Goal: Book appointment/travel/reservation

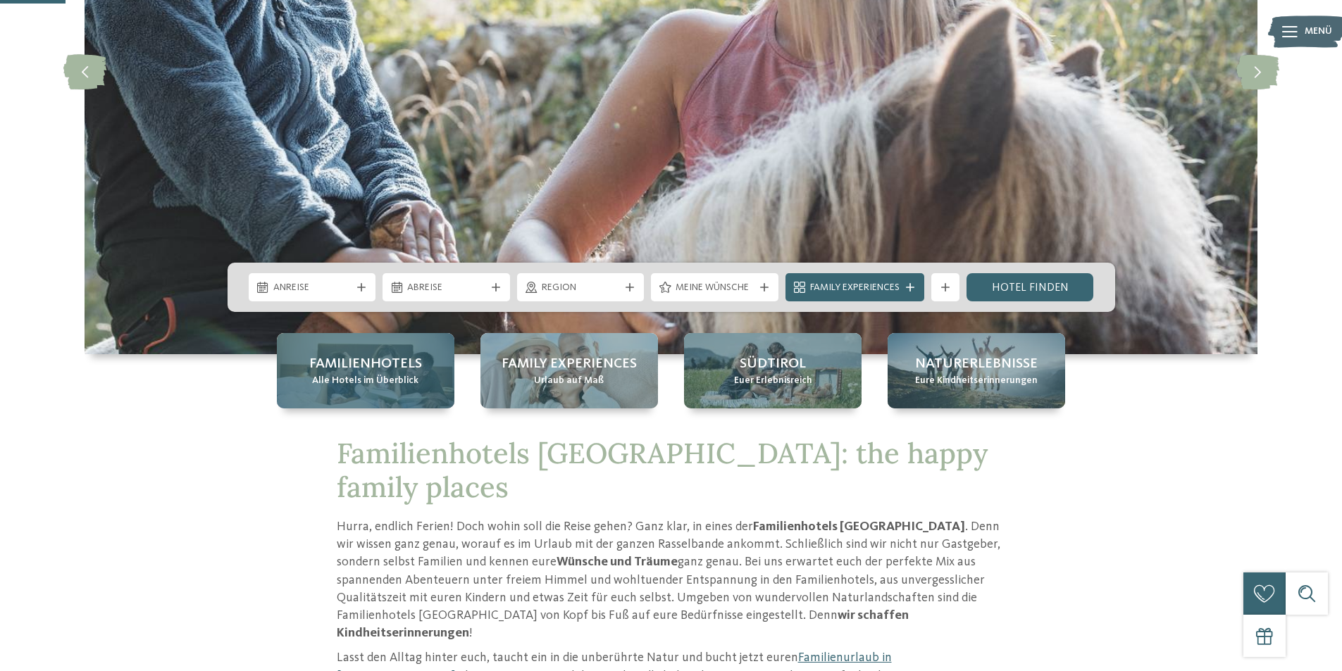
click at [328, 347] on div "Familienhotels Alle Hotels im Überblick" at bounding box center [366, 370] width 178 height 75
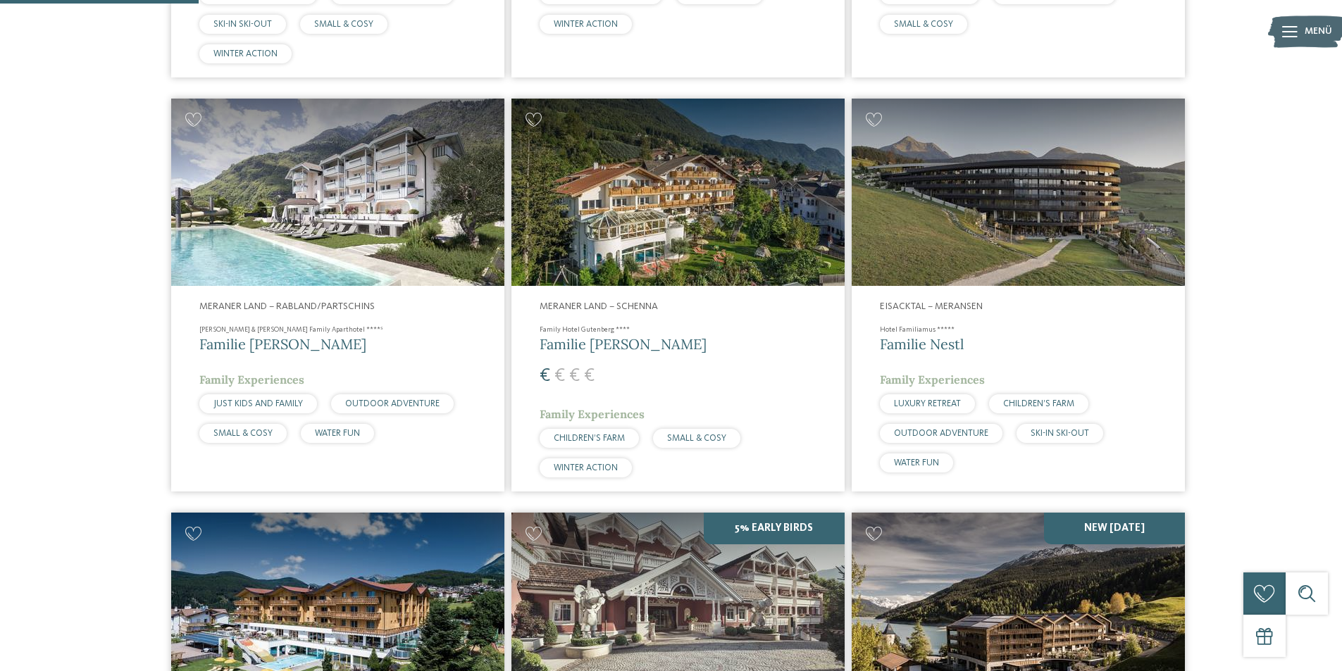
scroll to position [493, 0]
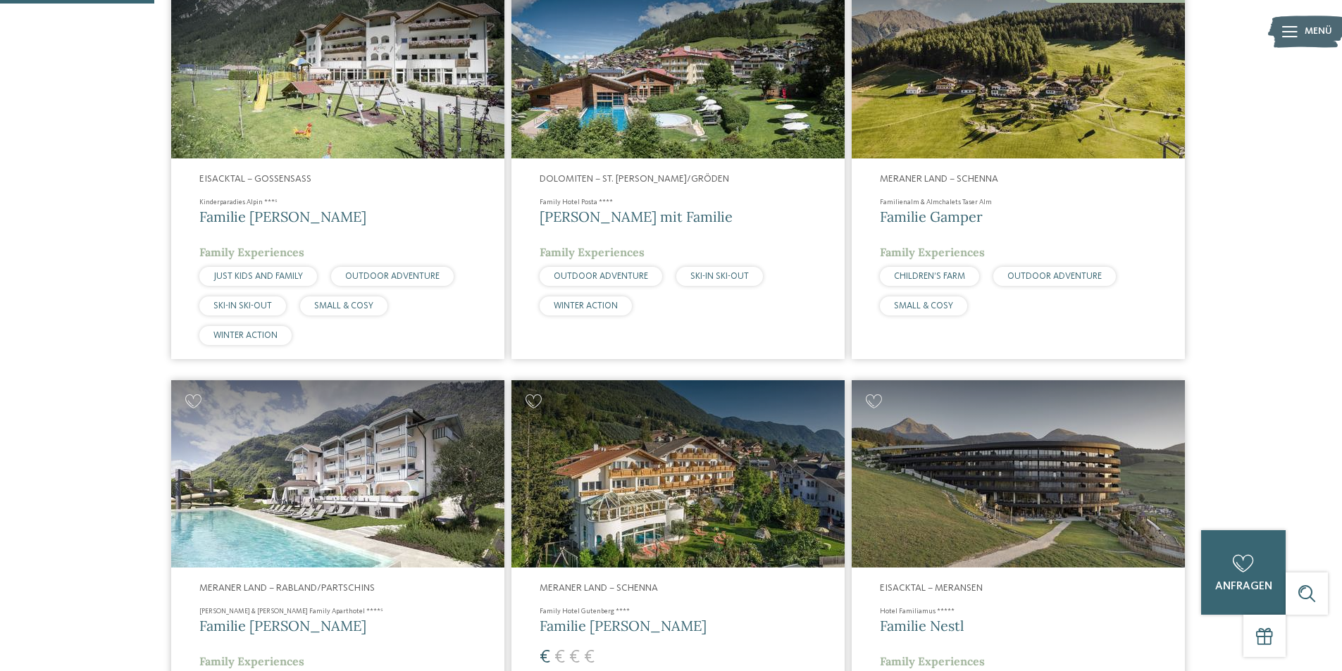
click at [962, 464] on img at bounding box center [1018, 473] width 333 height 187
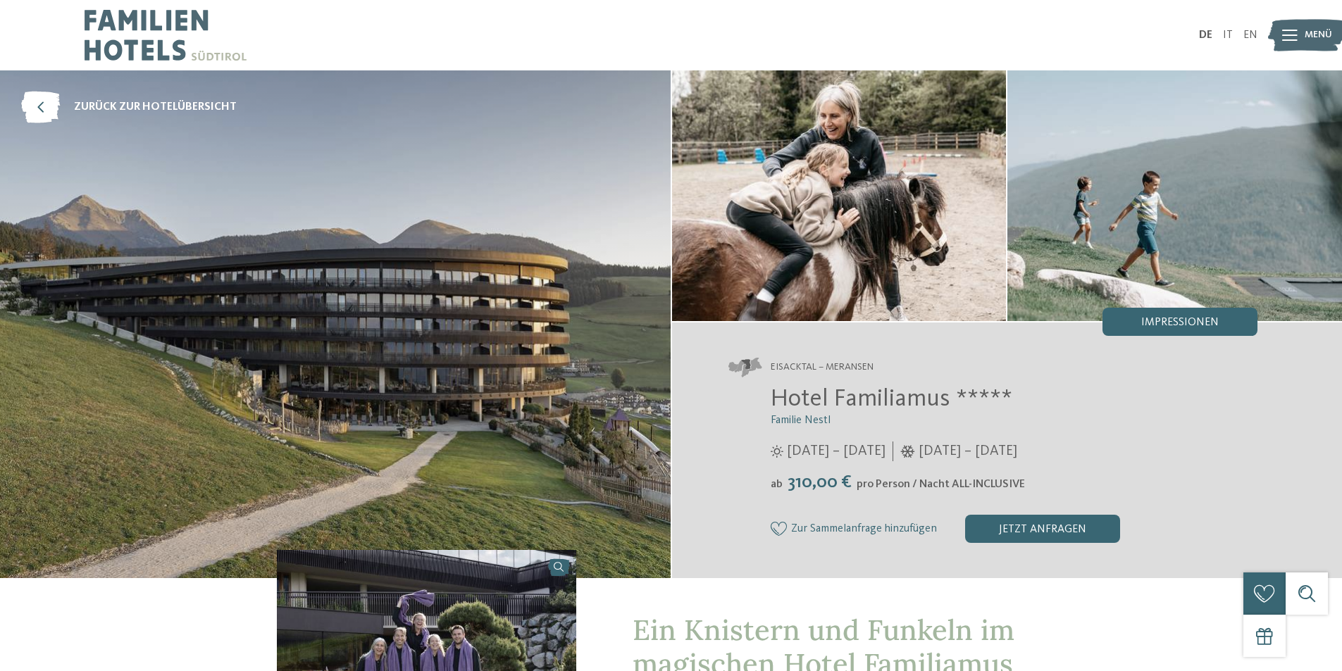
click at [433, 373] on img at bounding box center [335, 324] width 671 height 508
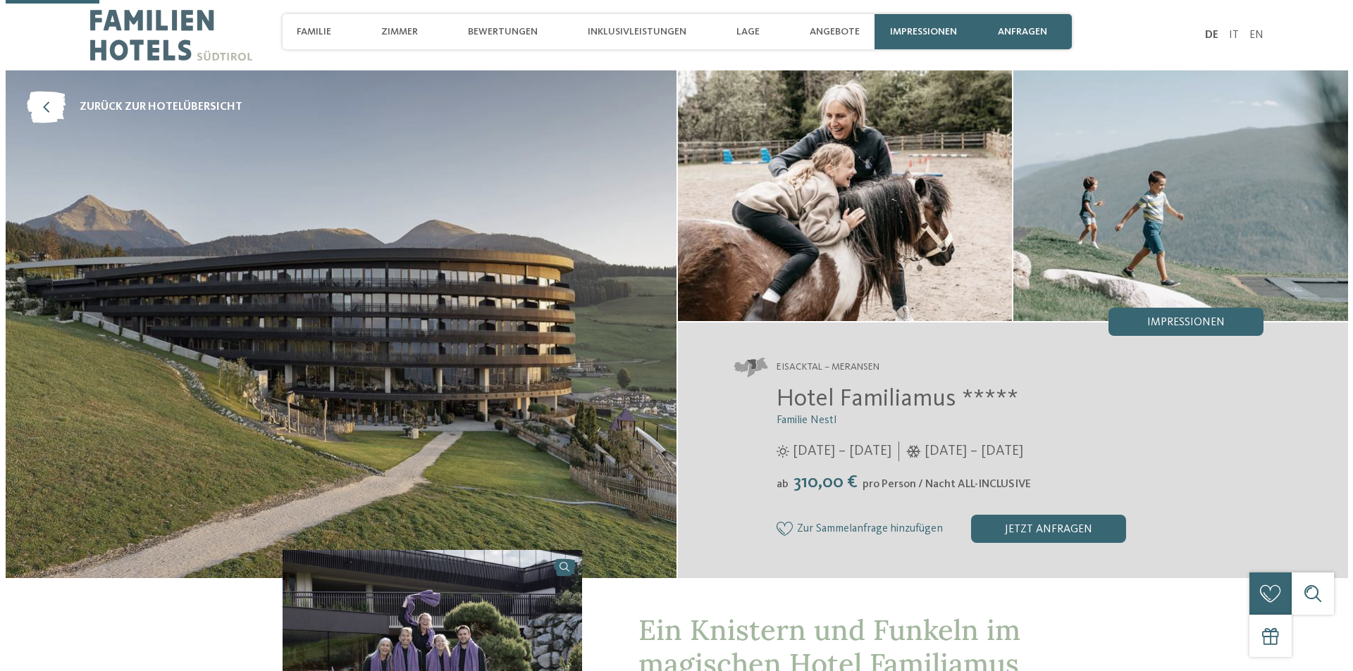
scroll to position [352, 0]
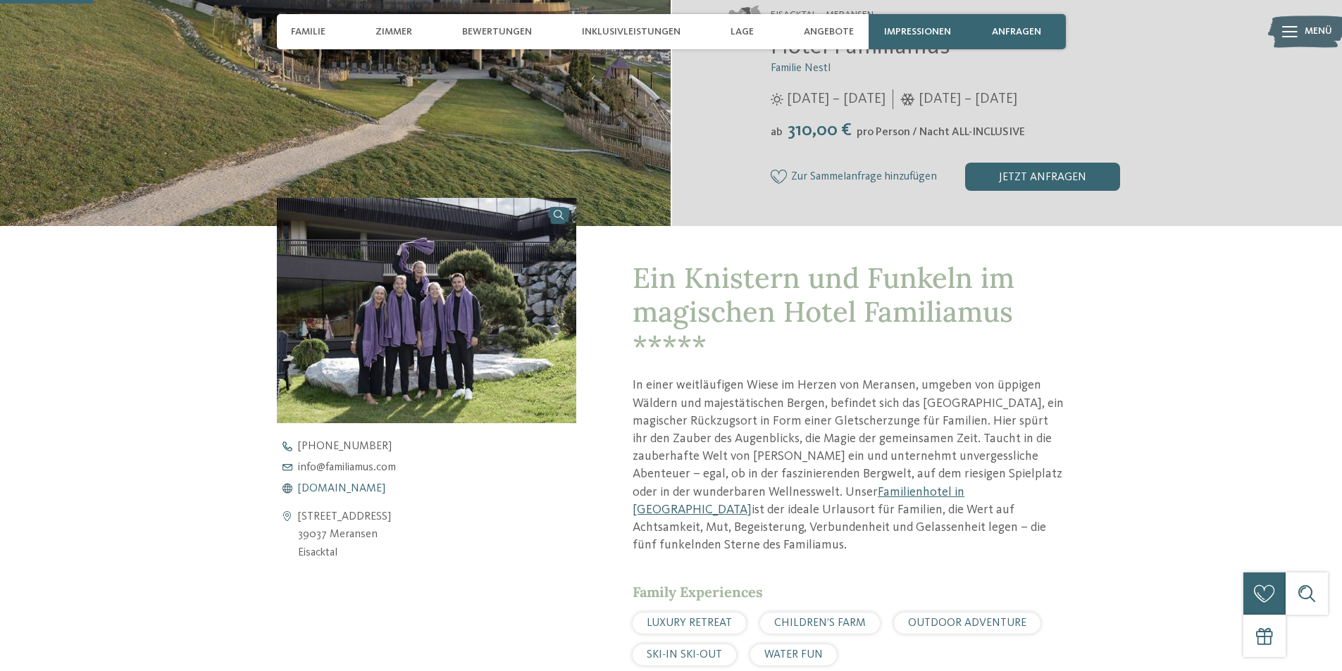
click at [385, 488] on span "www.familiamus.com" at bounding box center [341, 488] width 87 height 11
